Goal: Task Accomplishment & Management: Use online tool/utility

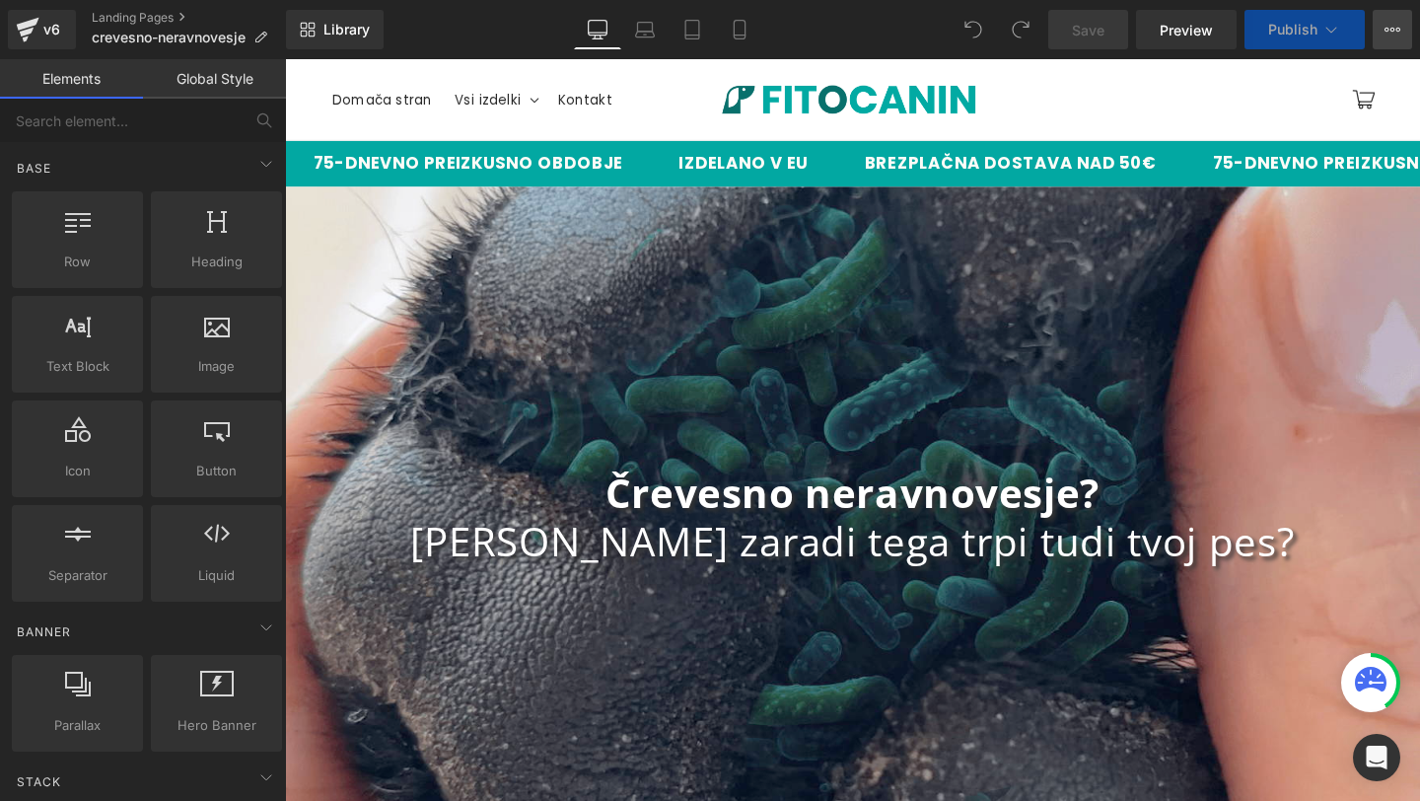
click at [1382, 17] on button "View Live Page View with current Template Save Template to Library Schedule Pub…" at bounding box center [1392, 29] width 39 height 39
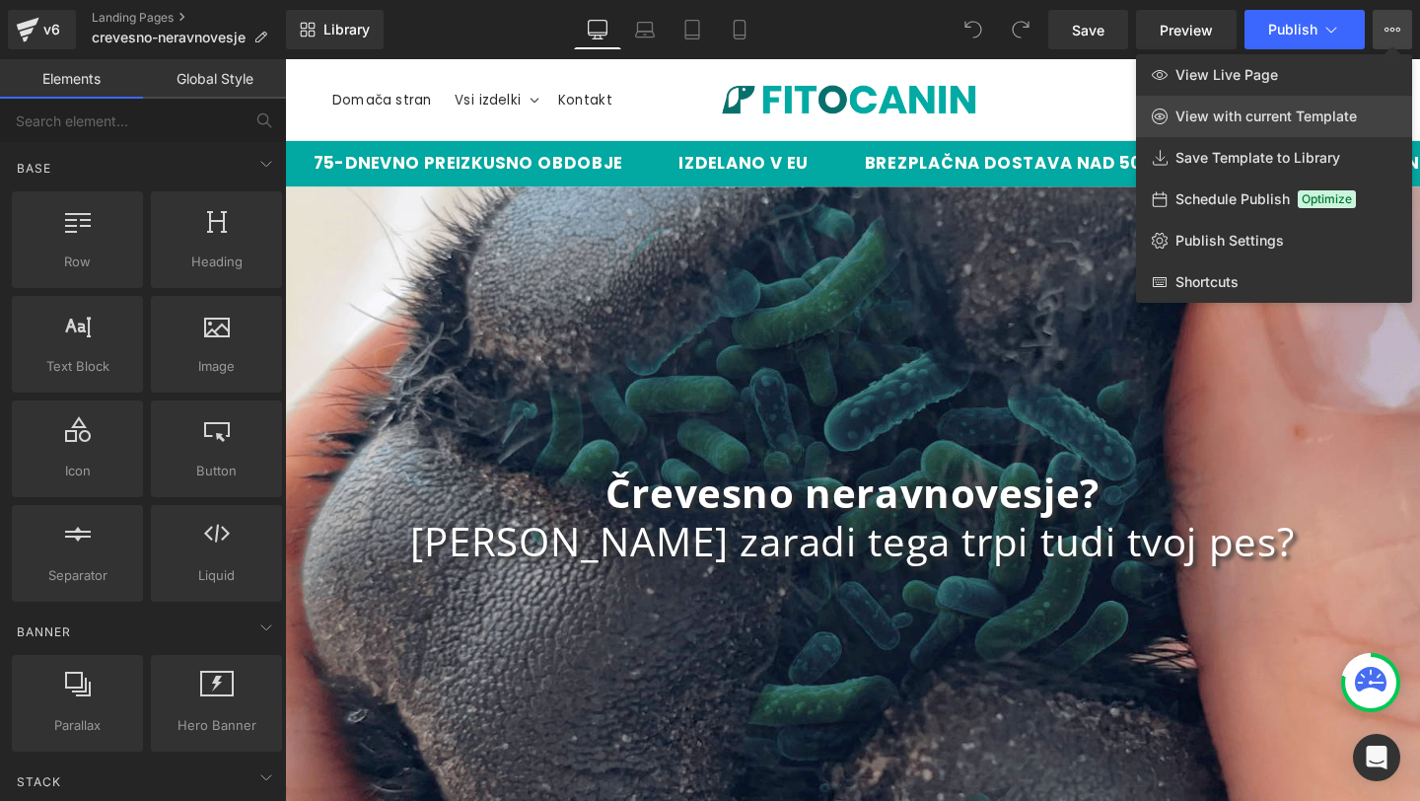
click at [1261, 104] on link "View with current Template" at bounding box center [1274, 116] width 276 height 41
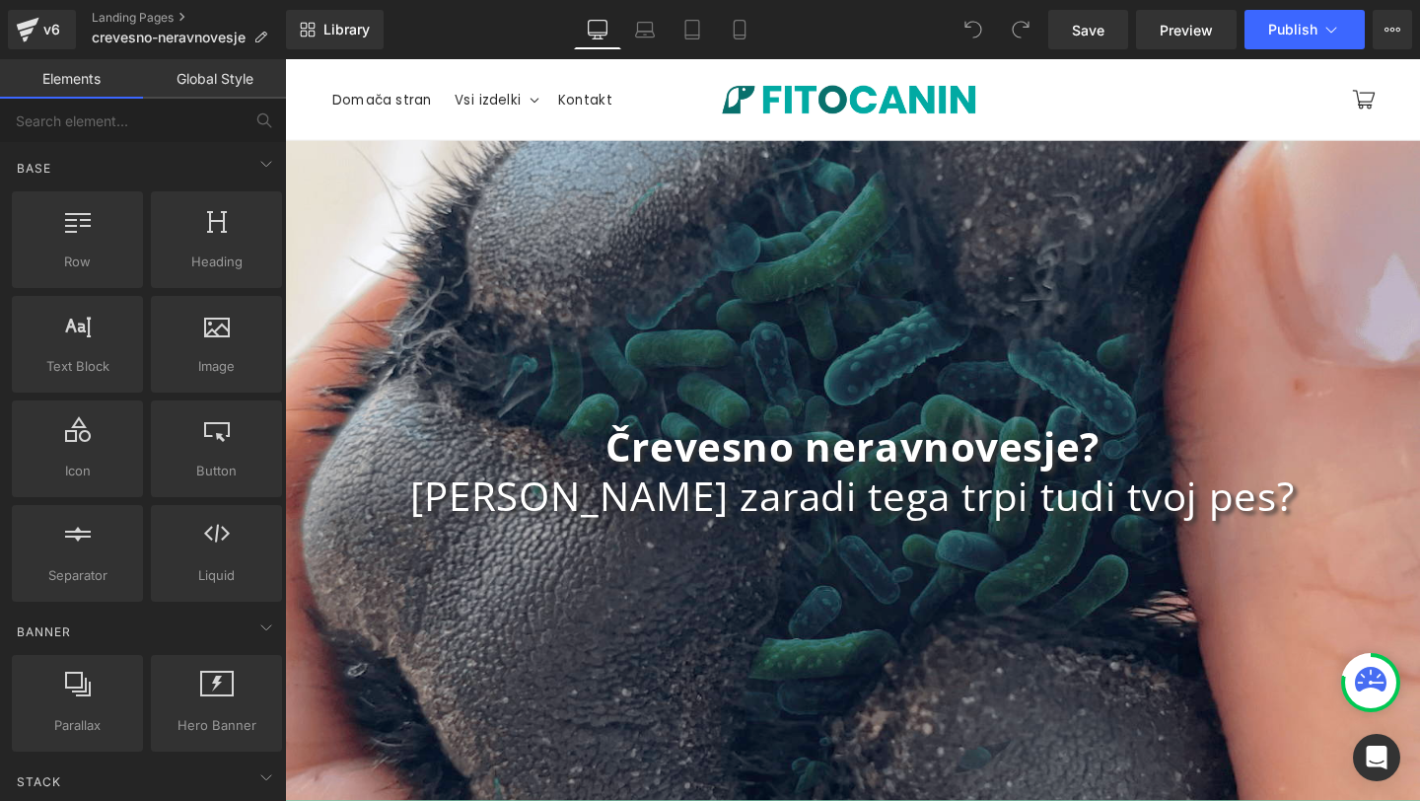
click at [844, 44] on div "Library Desktop Desktop Laptop Tablet Mobile Save Preview Publish Scheduled Vie…" at bounding box center [853, 29] width 1134 height 39
